Goal: Find specific page/section: Find specific page/section

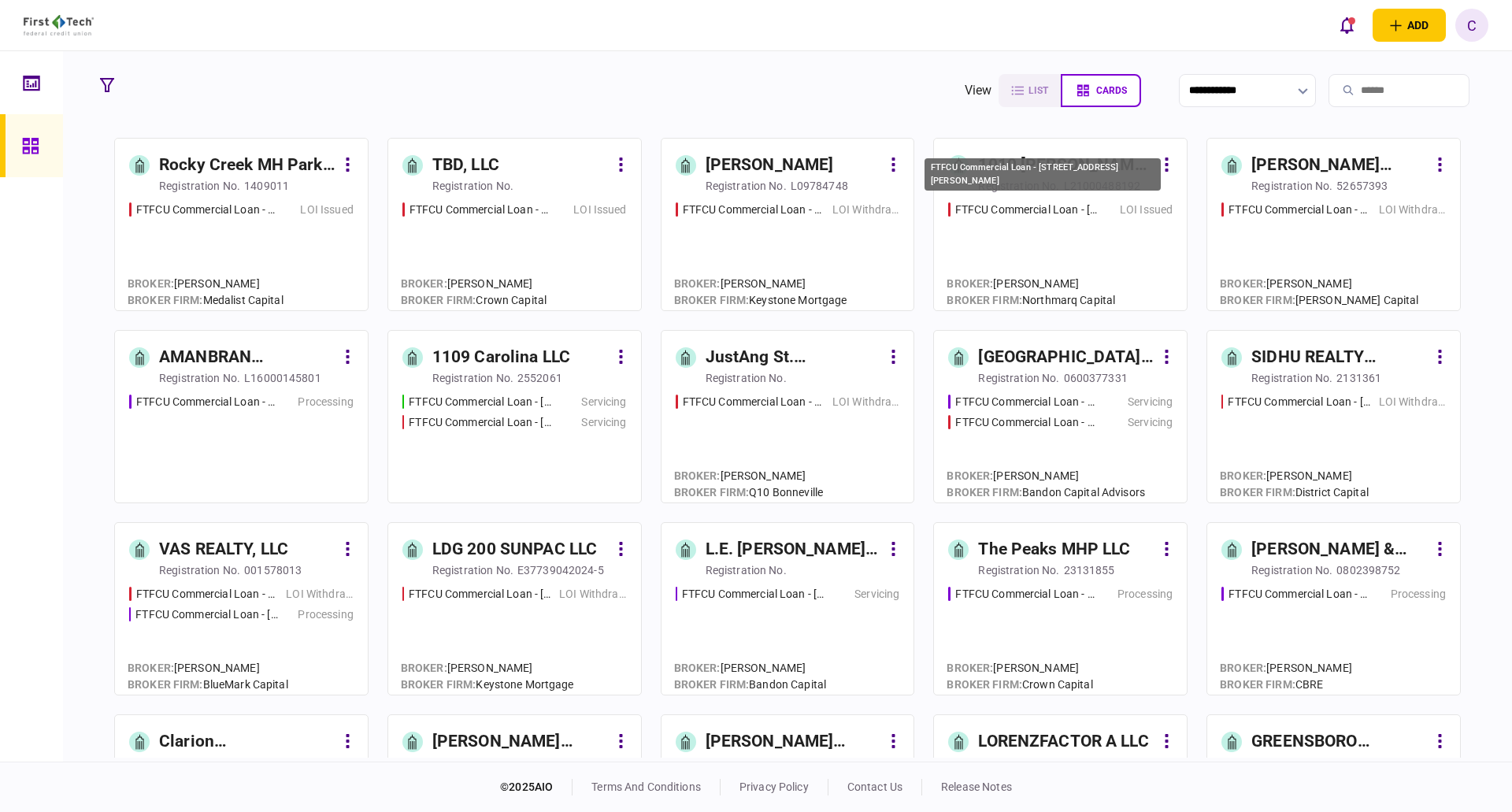
click at [1026, 211] on div "FTFCU Commercial Loan - [STREET_ADDRESS][PERSON_NAME]" at bounding box center [1026, 210] width 143 height 17
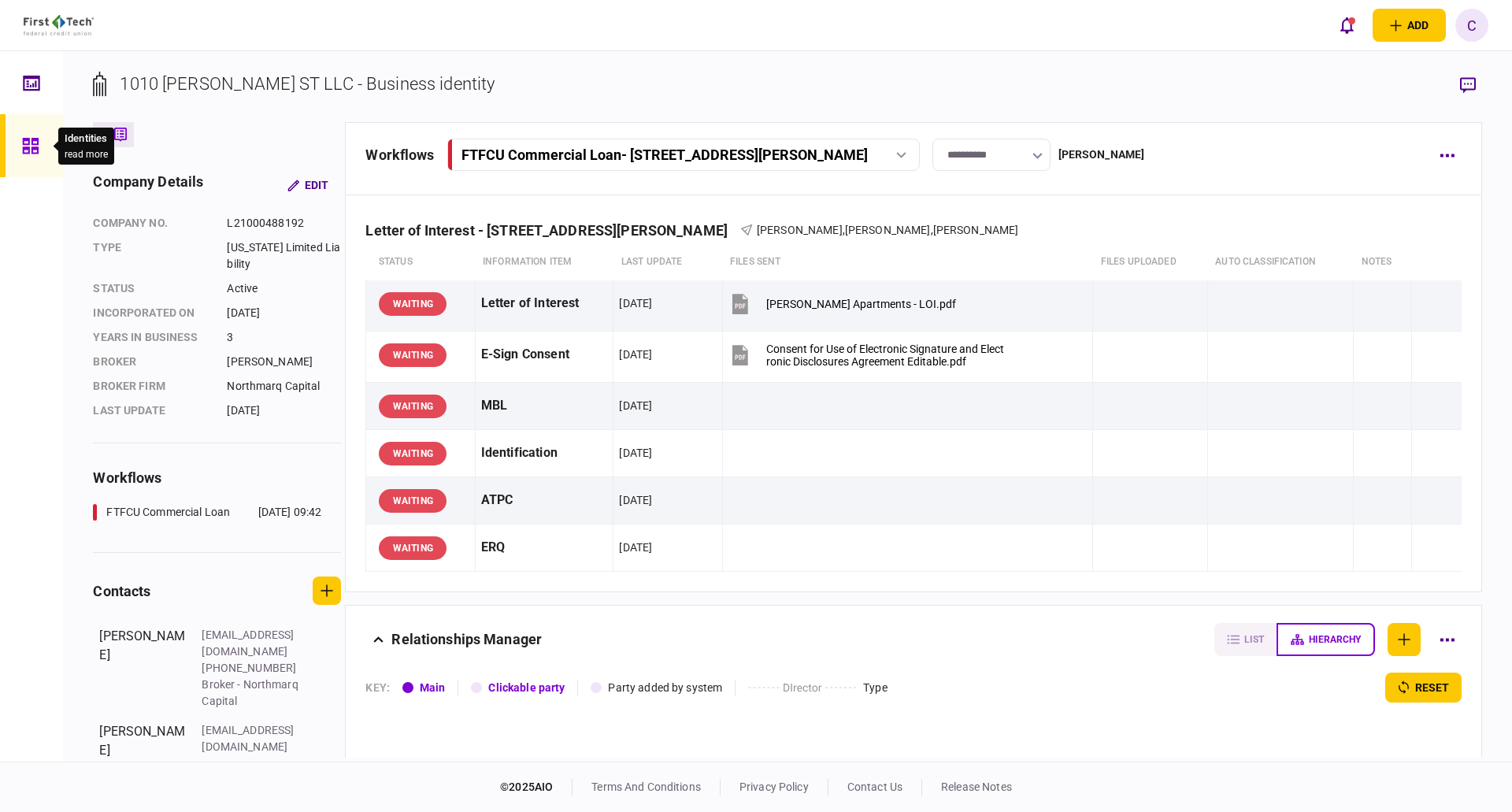
click at [42, 144] on div at bounding box center [35, 145] width 26 height 63
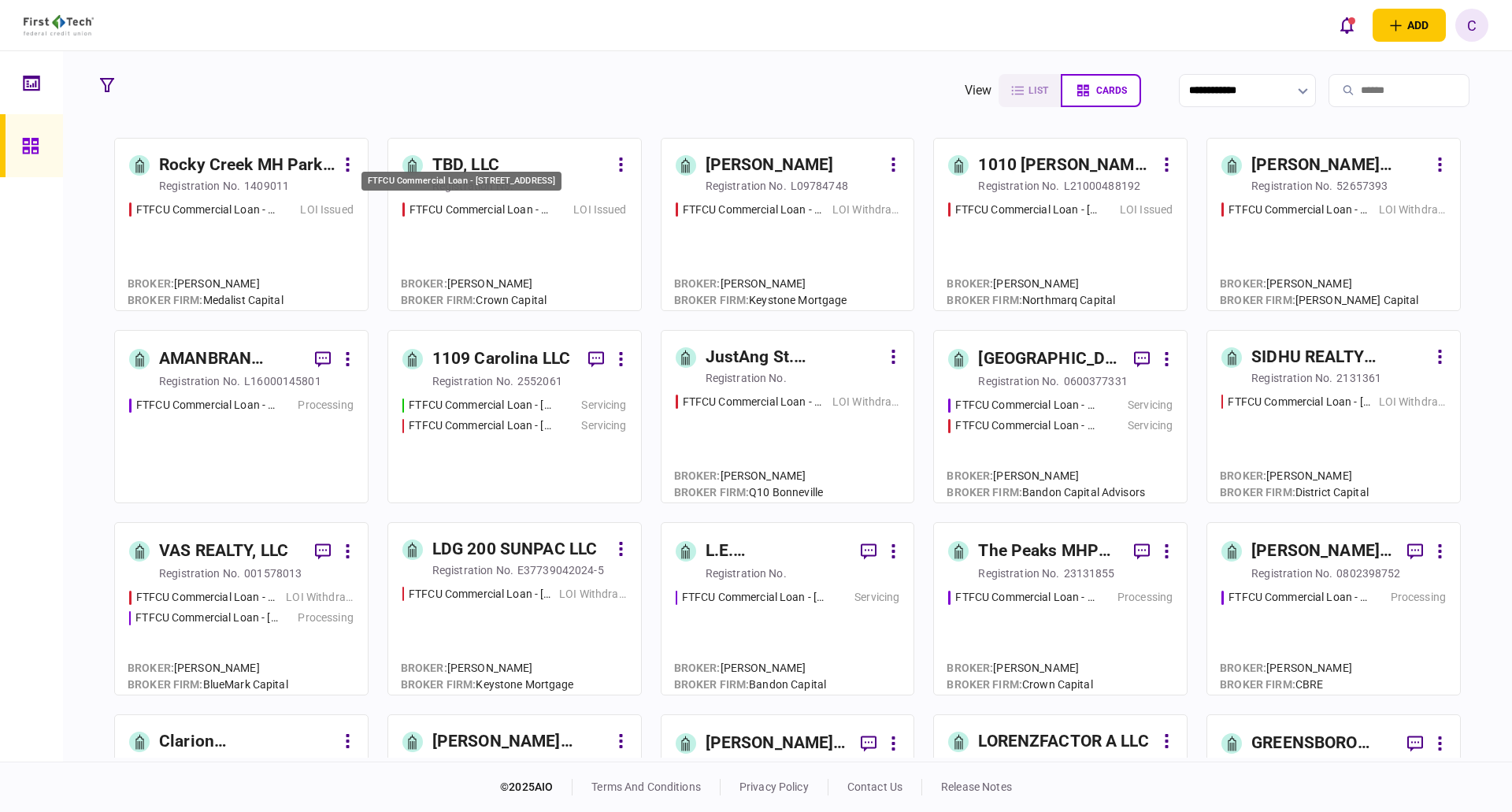
click at [456, 209] on div "FTFCU Commercial Loan - [STREET_ADDRESS]" at bounding box center [480, 210] width 142 height 17
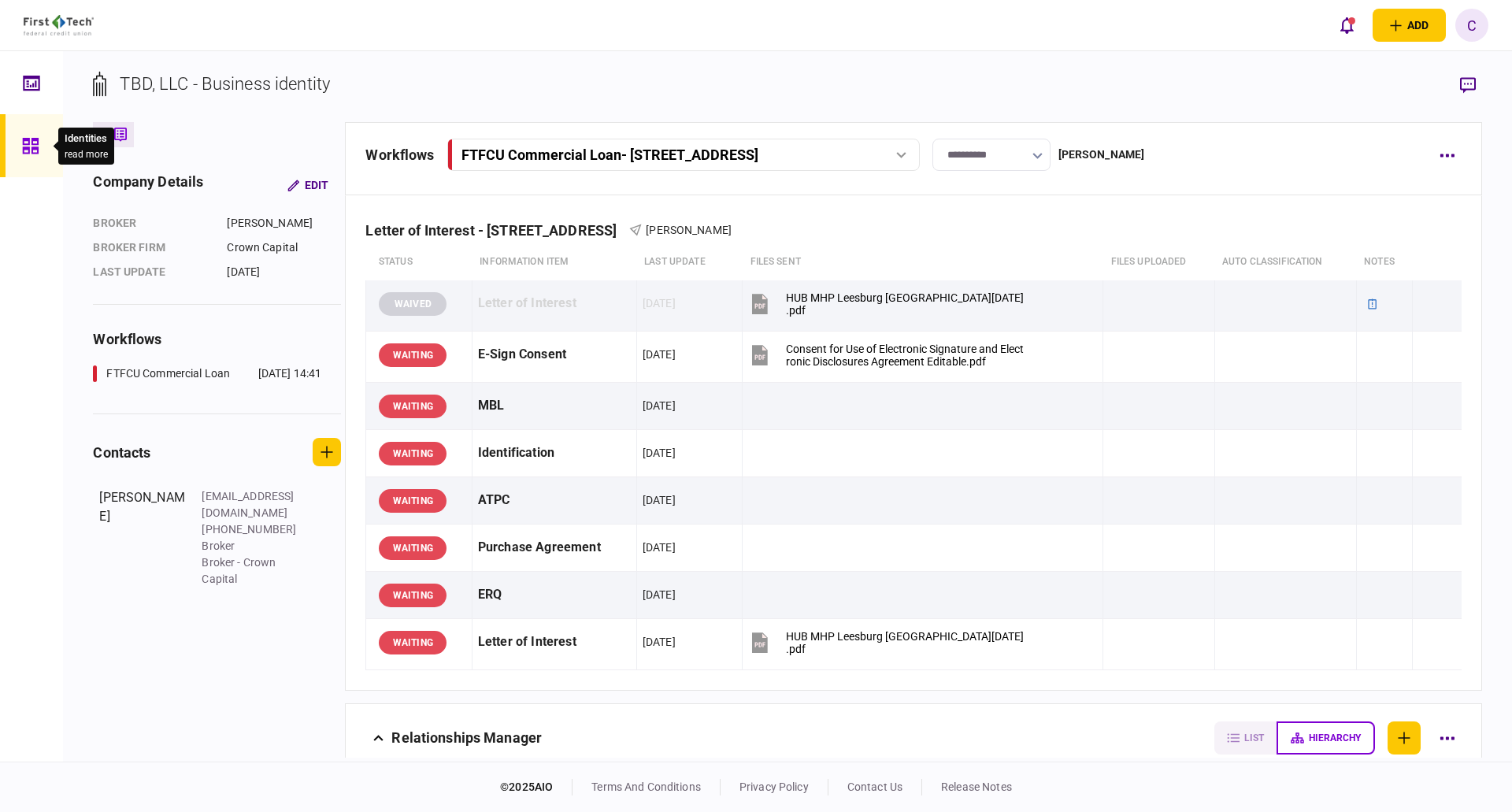
click at [27, 144] on icon at bounding box center [30, 146] width 16 height 16
